Goal: Task Accomplishment & Management: Complete application form

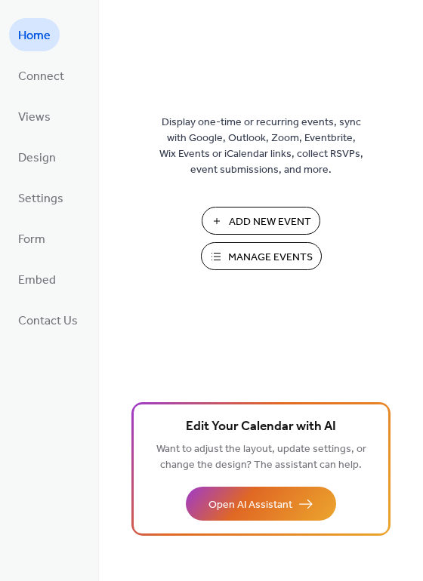
click at [266, 254] on span "Manage Events" at bounding box center [270, 258] width 85 height 16
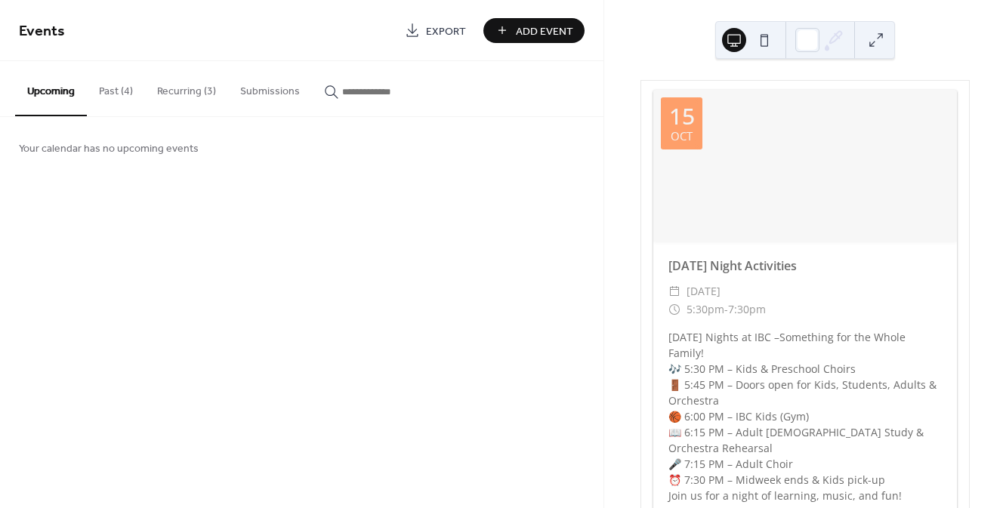
click at [194, 97] on button "Recurring (3)" at bounding box center [186, 88] width 83 height 54
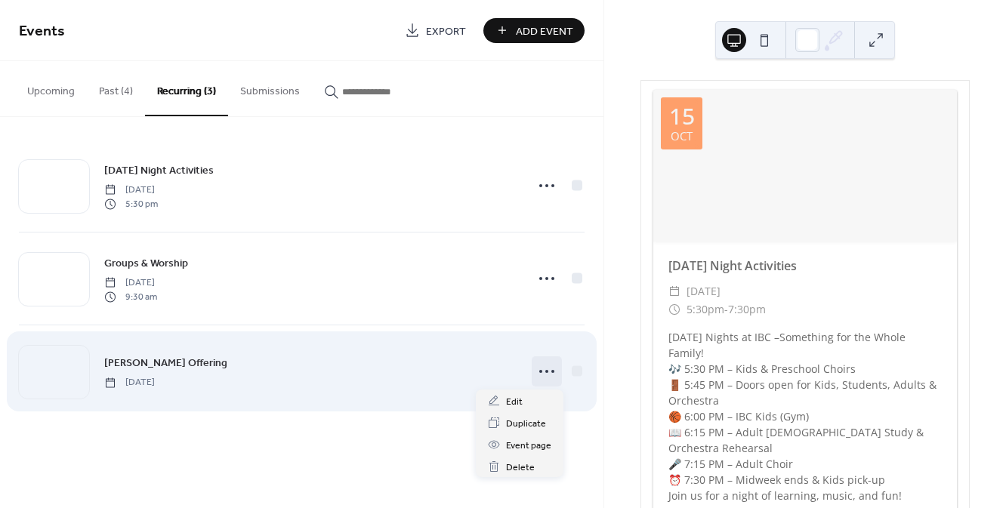
click at [547, 368] on icon at bounding box center [547, 371] width 24 height 24
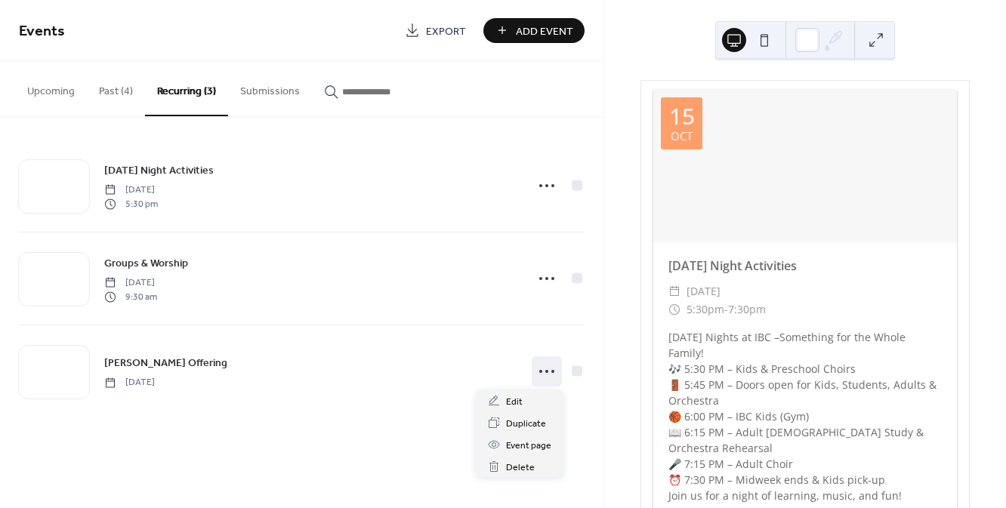
click at [356, 450] on div "Events Export Add Event Upcoming Past (4) Recurring (3) Submissions Your calend…" at bounding box center [301, 254] width 603 height 508
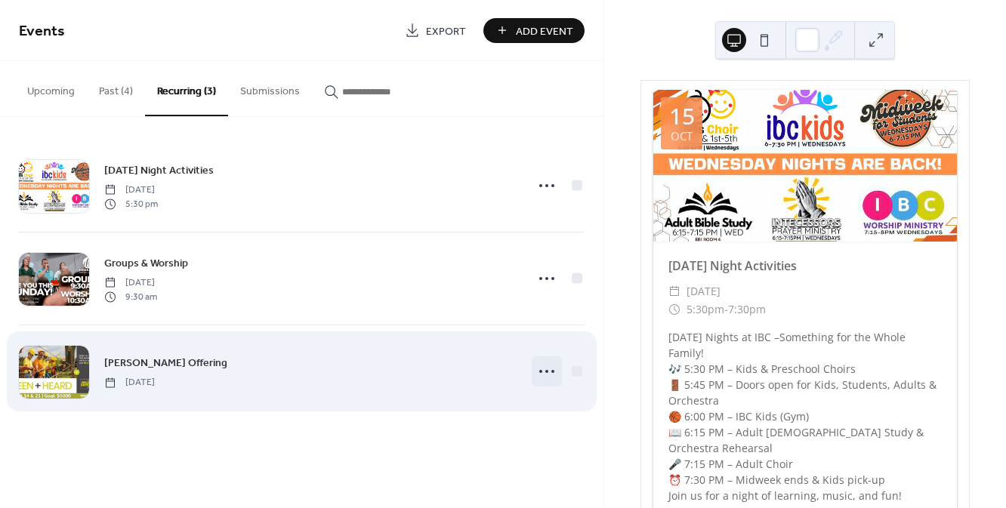
click at [547, 370] on circle at bounding box center [546, 371] width 3 height 3
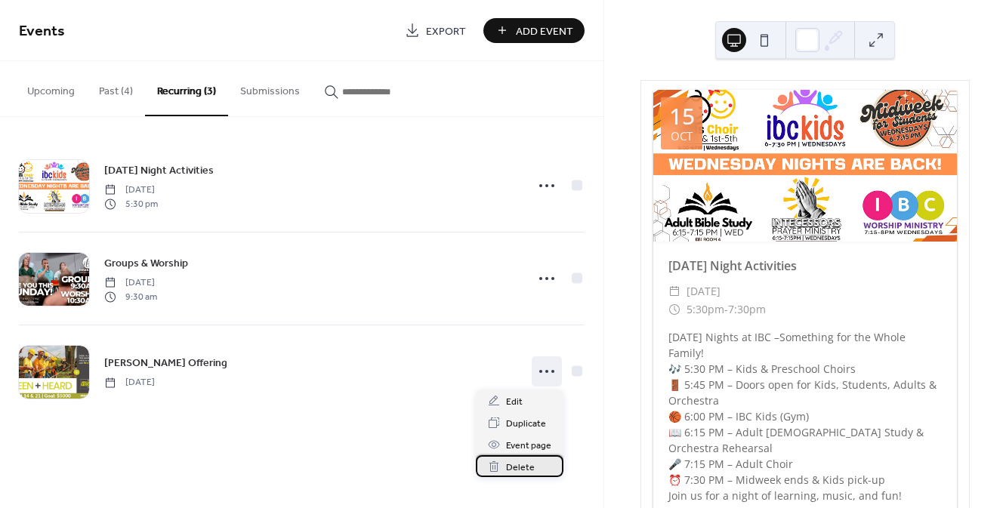
click at [521, 468] on span "Delete" at bounding box center [520, 468] width 29 height 16
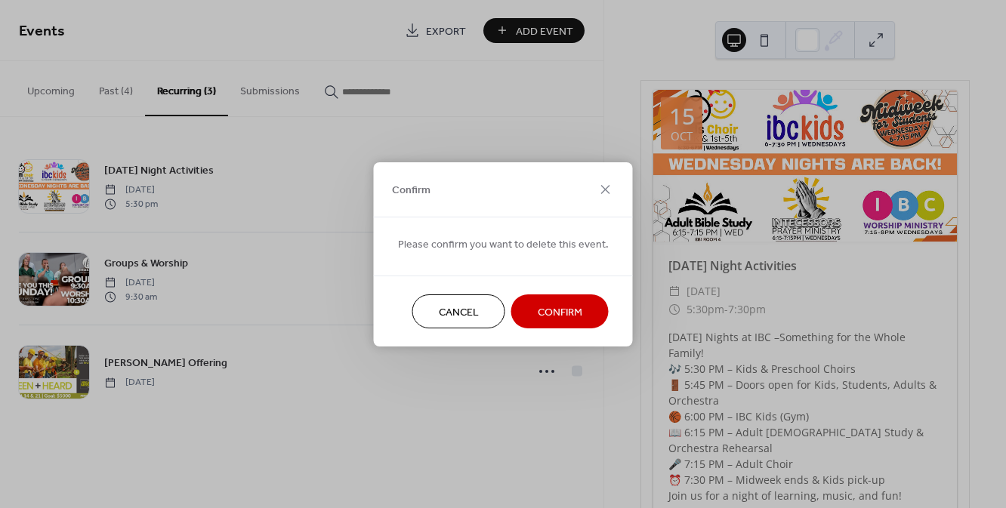
click at [555, 308] on span "Confirm" at bounding box center [560, 312] width 45 height 16
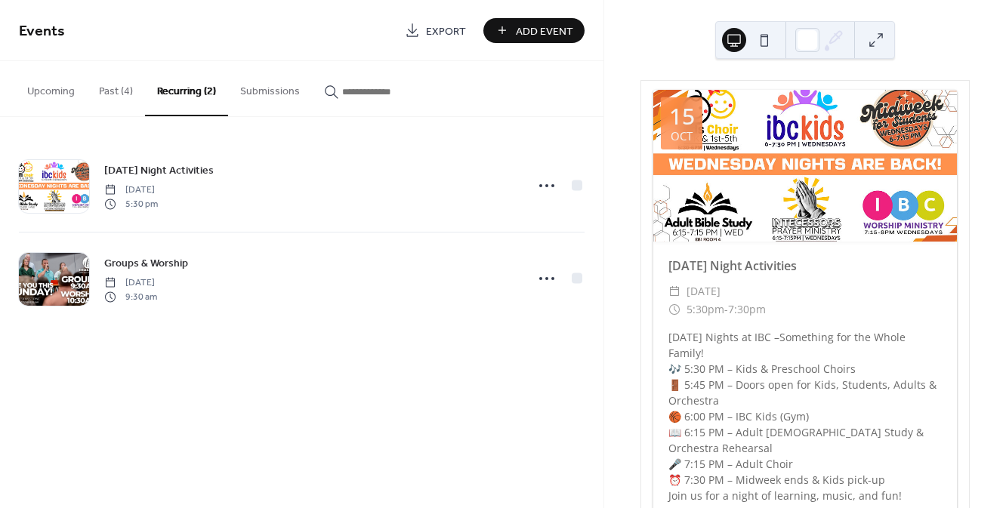
click at [115, 94] on button "Past (4)" at bounding box center [116, 88] width 58 height 54
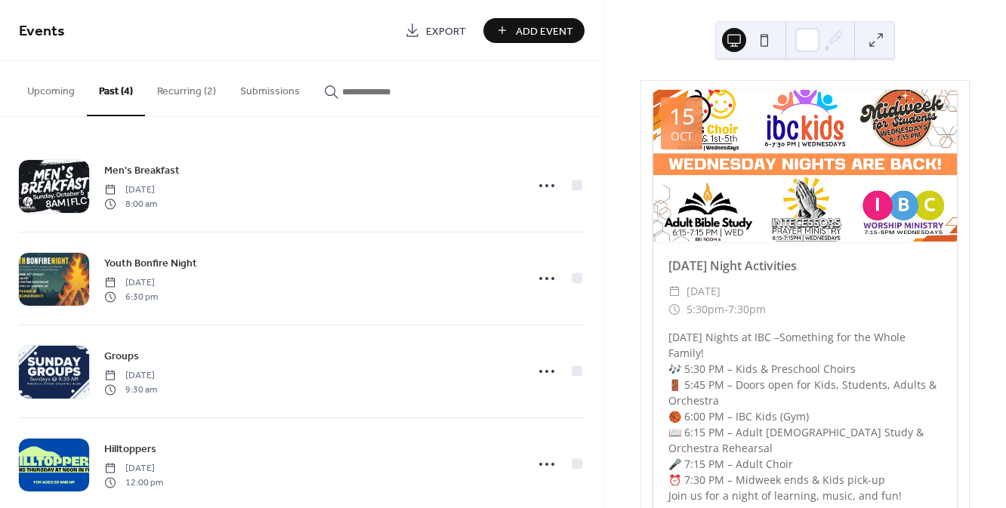
click at [65, 88] on button "Upcoming" at bounding box center [51, 88] width 72 height 54
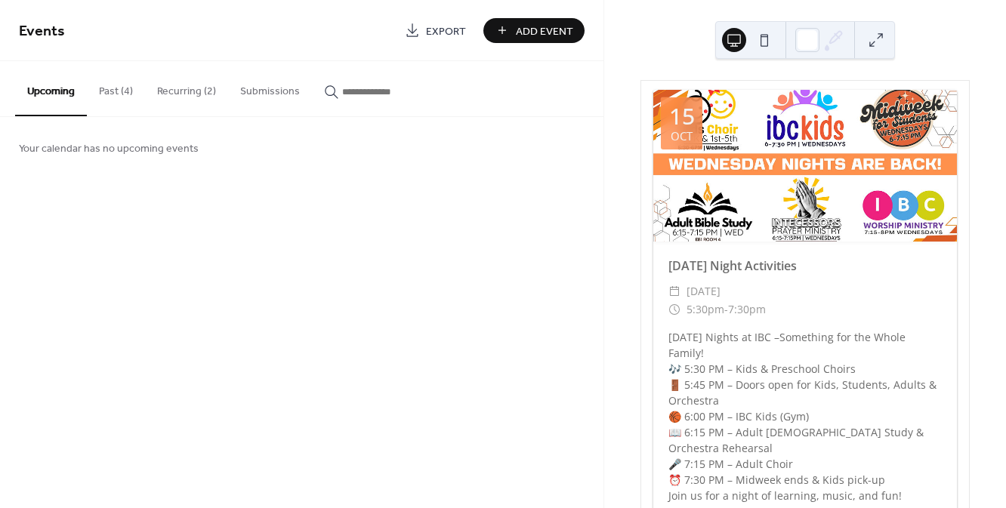
click at [114, 85] on button "Past (4)" at bounding box center [116, 88] width 58 height 54
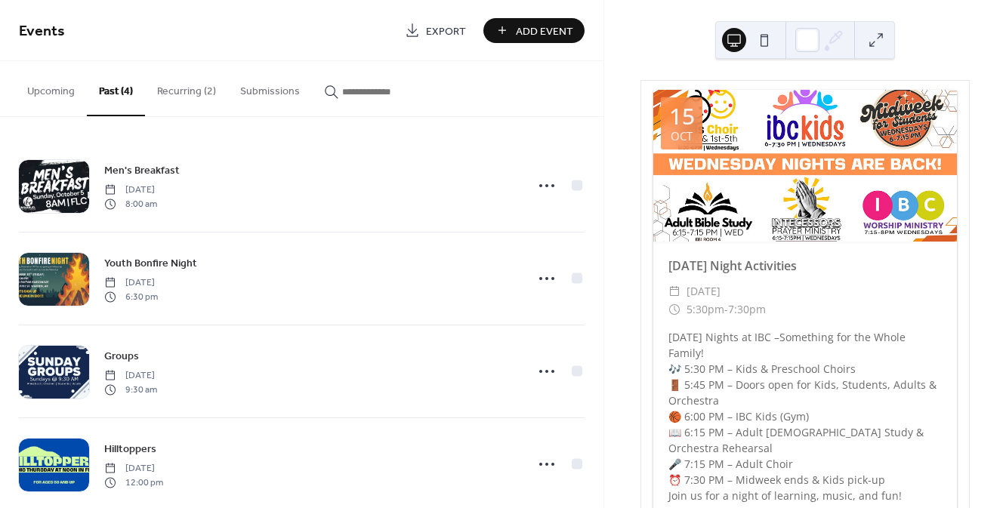
click at [54, 87] on button "Upcoming" at bounding box center [51, 88] width 72 height 54
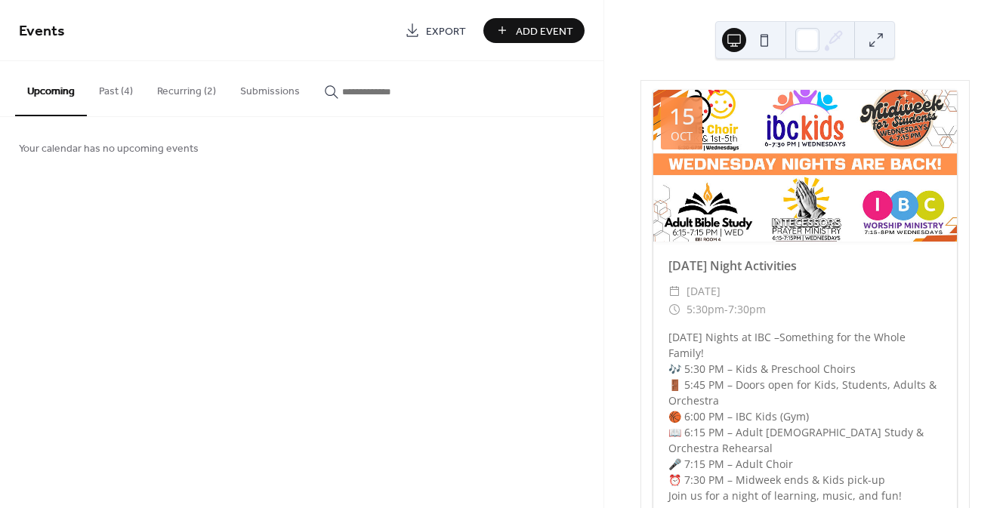
click at [561, 24] on span "Add Event" at bounding box center [544, 31] width 57 height 16
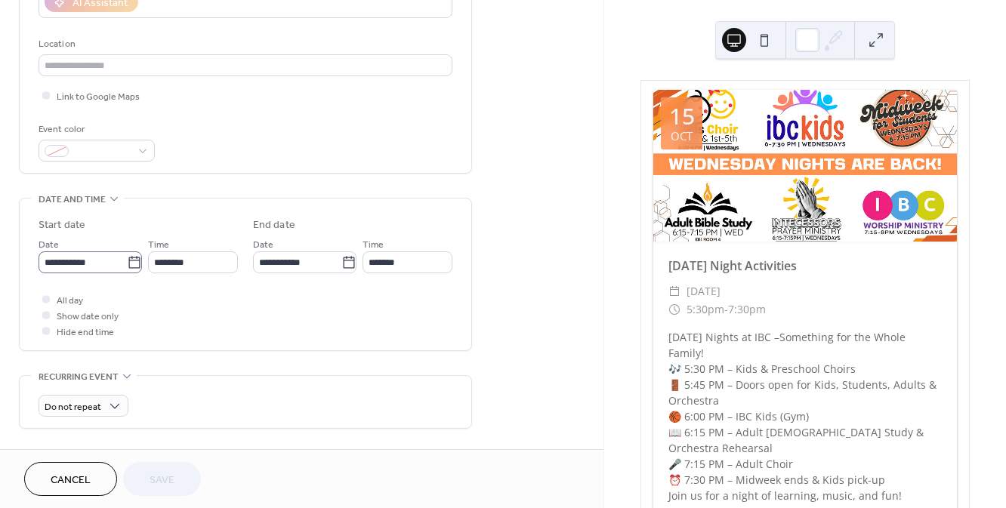
scroll to position [311, 0]
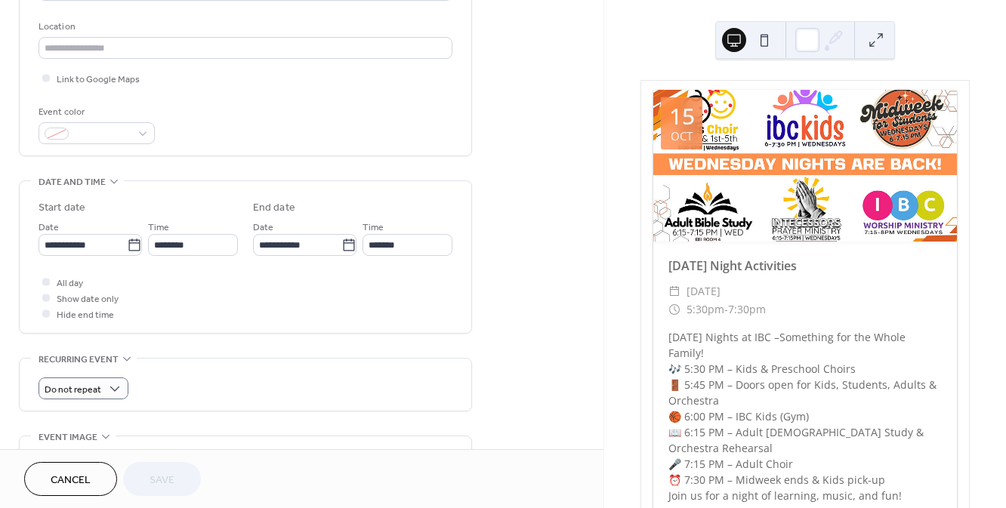
click at [214, 333] on div "**********" at bounding box center [245, 256] width 453 height 153
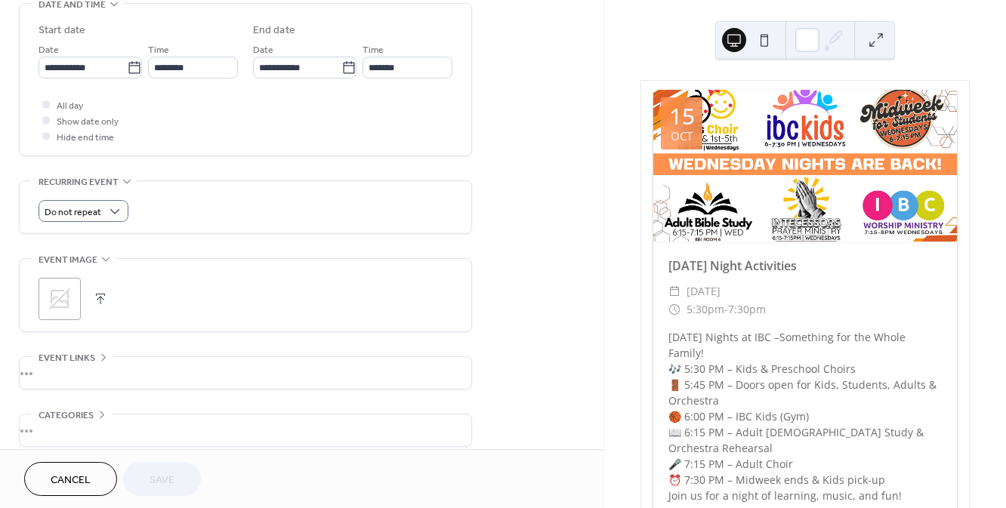
scroll to position [559, 0]
